Goal: Task Accomplishment & Management: Use online tool/utility

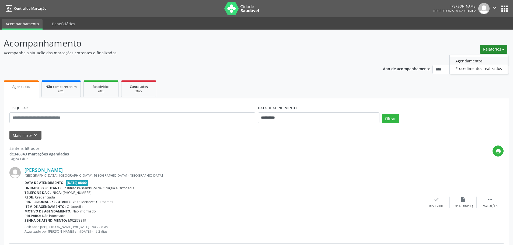
click at [474, 61] on link "Agendamentos" at bounding box center [479, 61] width 58 height 8
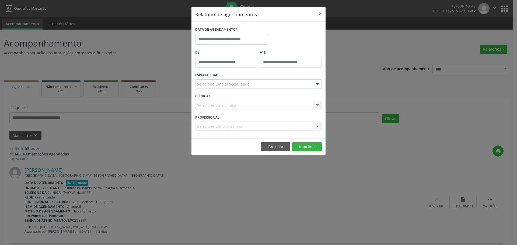
click at [219, 31] on label "DATA DE AGENDAMENTO *" at bounding box center [216, 30] width 42 height 8
click at [217, 37] on input "text" at bounding box center [231, 39] width 73 height 11
click at [202, 49] on span at bounding box center [199, 49] width 9 height 9
select select "*"
click at [235, 77] on span "6" at bounding box center [236, 78] width 11 height 11
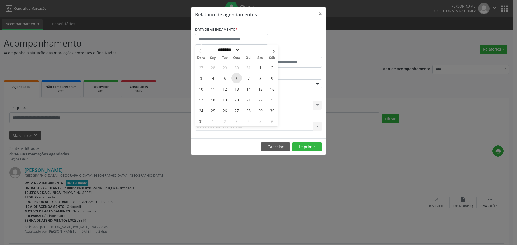
type input "**********"
click at [235, 77] on span "6" at bounding box center [236, 78] width 11 height 11
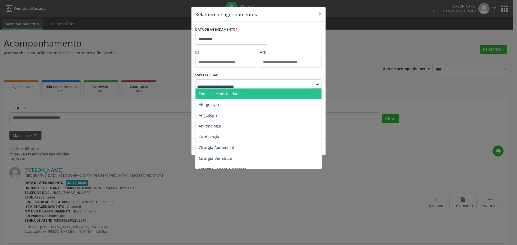
click at [236, 90] on span "Todas as especialidades" at bounding box center [258, 94] width 127 height 11
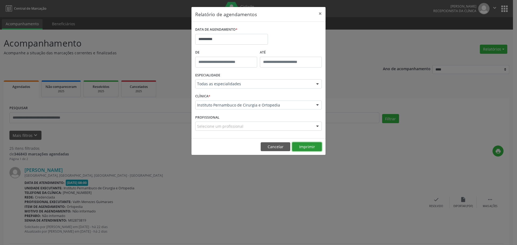
click at [312, 146] on button "Imprimir" at bounding box center [307, 146] width 30 height 9
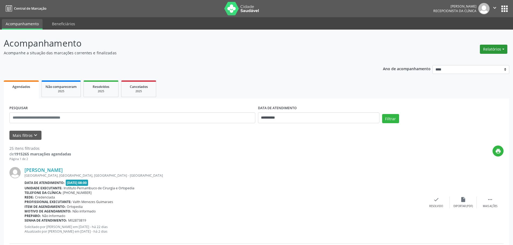
click at [494, 45] on button "Relatórios" at bounding box center [493, 49] width 27 height 9
click at [471, 62] on link "Agendamentos" at bounding box center [479, 61] width 58 height 8
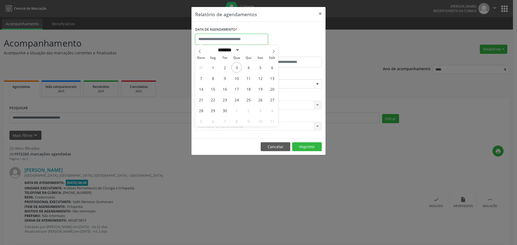
click at [231, 40] on input "text" at bounding box center [231, 39] width 73 height 11
click at [215, 81] on span "8" at bounding box center [213, 78] width 11 height 11
type input "**********"
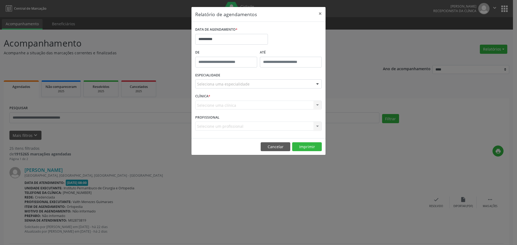
click at [249, 85] on div "Seleciona uma especialidade" at bounding box center [258, 83] width 127 height 9
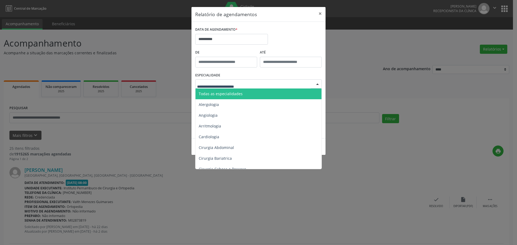
click at [241, 91] on span "Todas as especialidades" at bounding box center [258, 94] width 127 height 11
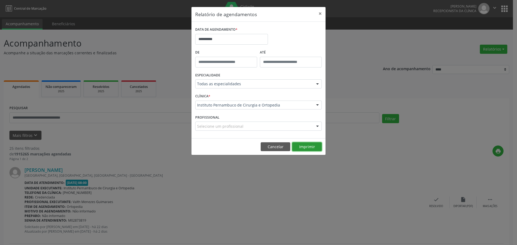
click at [303, 145] on button "Imprimir" at bounding box center [307, 146] width 30 height 9
